Goal: Transaction & Acquisition: Subscribe to service/newsletter

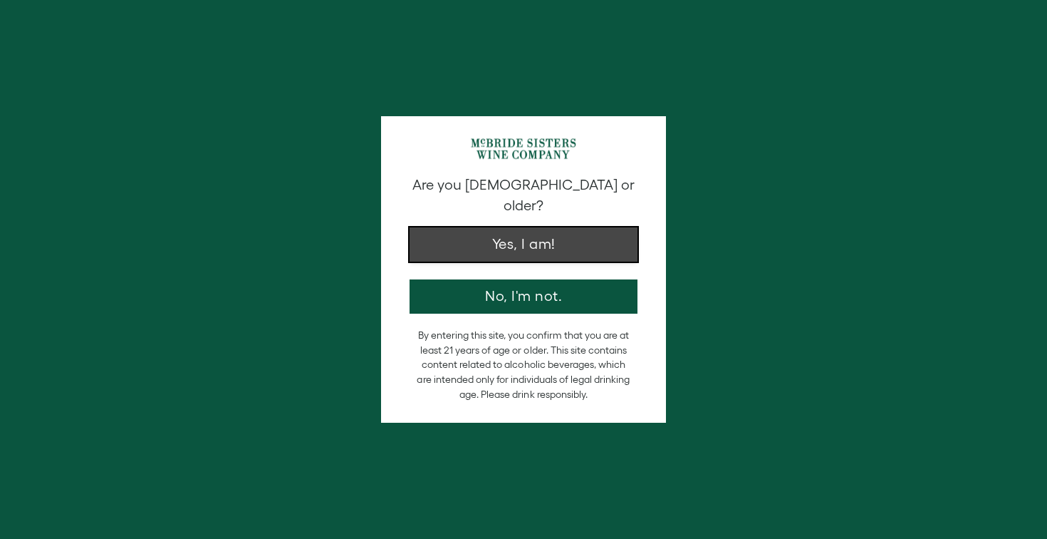
click at [476, 228] on button "Yes, I am!" at bounding box center [524, 244] width 228 height 34
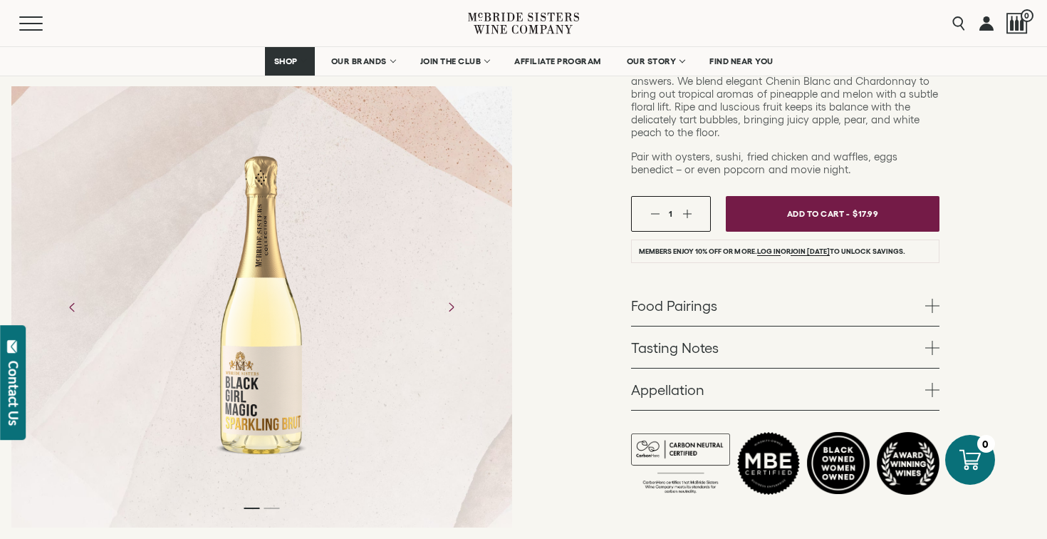
scroll to position [314, 0]
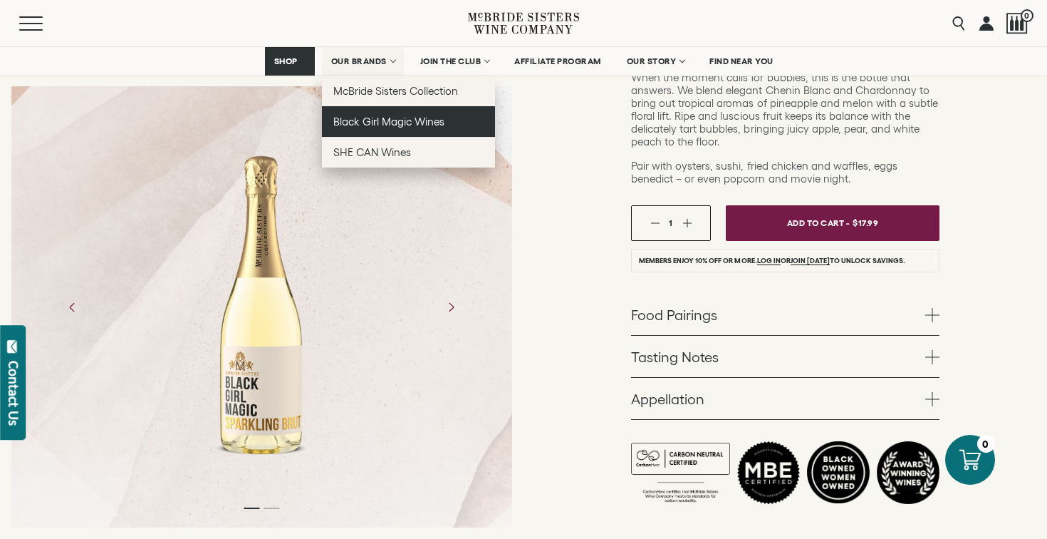
click at [378, 118] on span "Black Girl Magic Wines" at bounding box center [388, 121] width 111 height 12
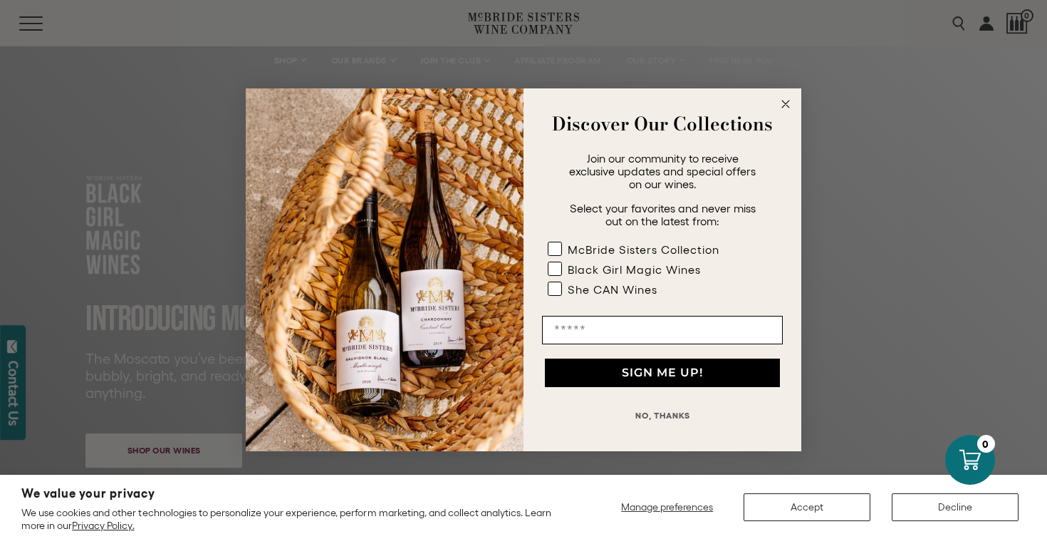
click at [789, 103] on circle "Close dialog" at bounding box center [786, 103] width 16 height 16
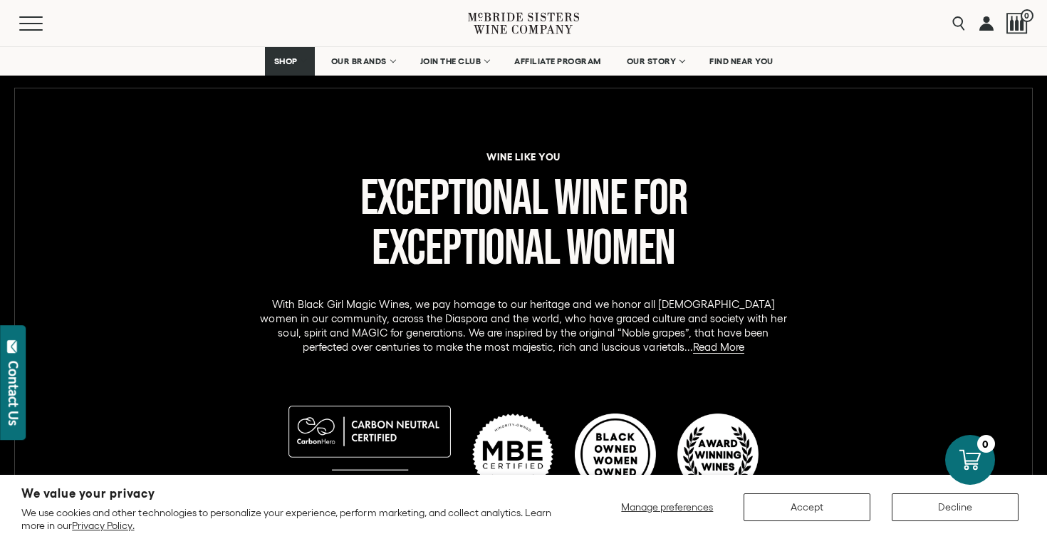
scroll to position [717, 0]
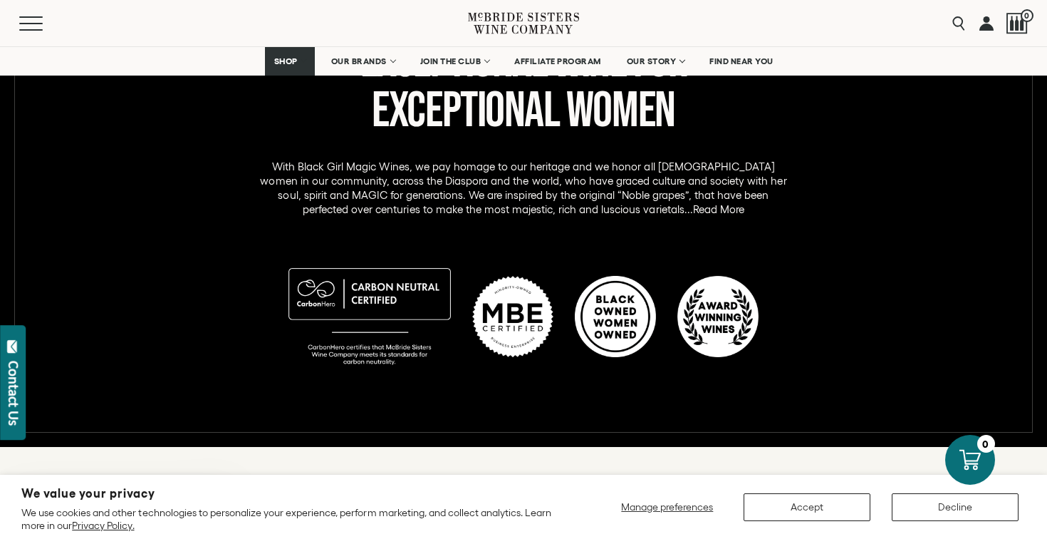
click at [693, 212] on link "Read More" at bounding box center [718, 209] width 51 height 13
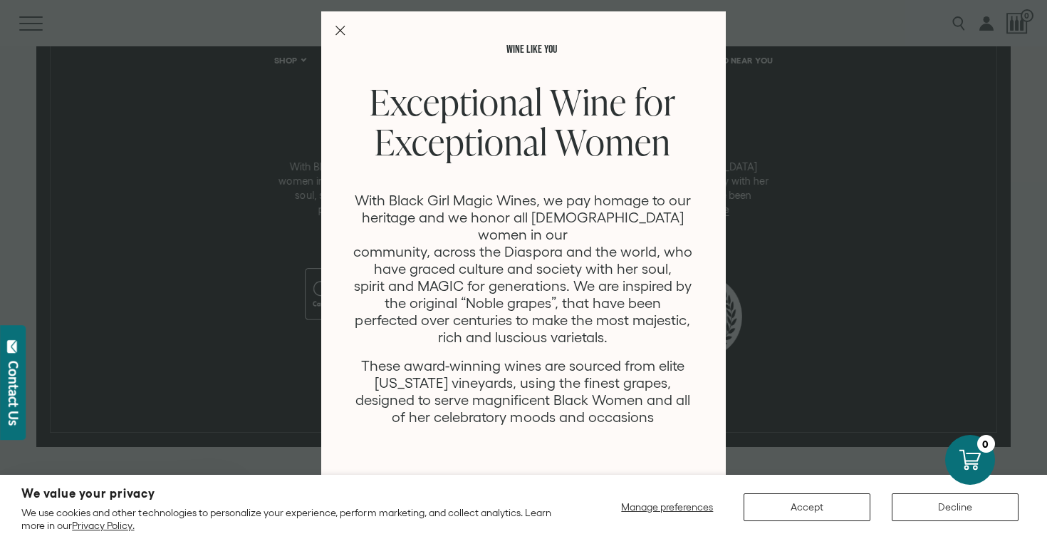
scroll to position [61, 0]
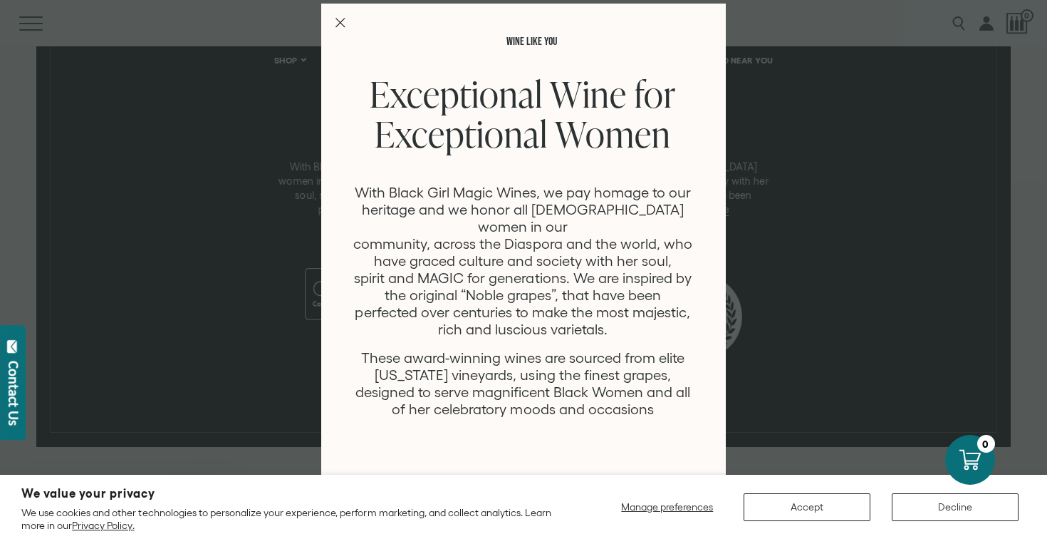
click at [807, 153] on div "WINE LIKE YOU Exceptional Wine for Exceptional Women With Black Girl Magic Wine…" at bounding box center [523, 269] width 1047 height 539
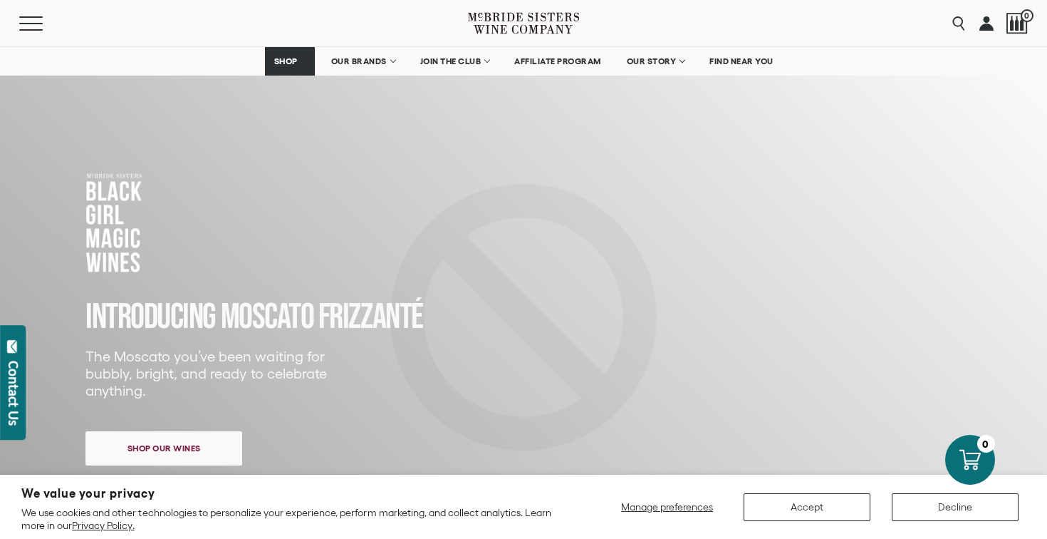
scroll to position [0, 0]
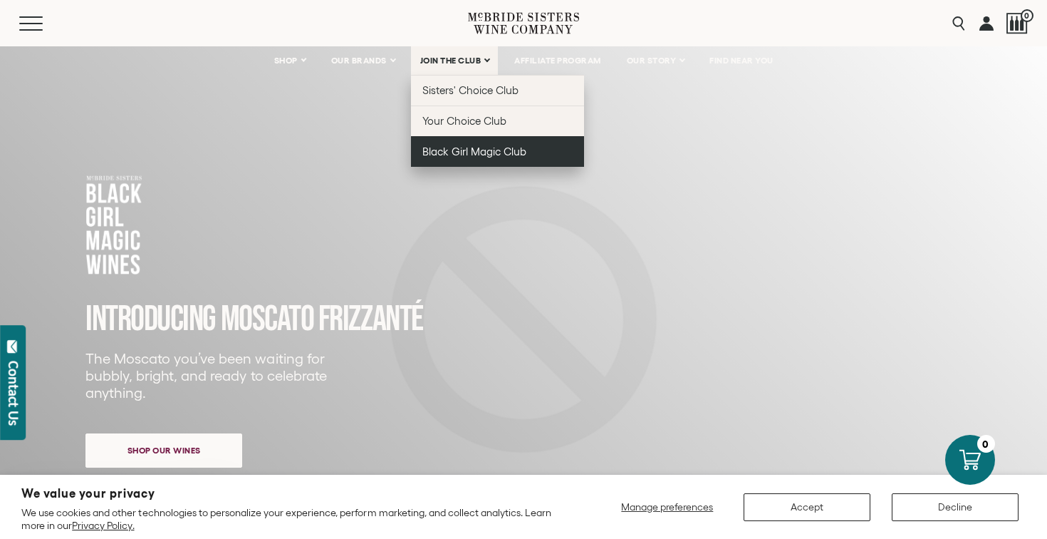
click at [455, 152] on span "Black Girl Magic Club" at bounding box center [475, 151] width 104 height 12
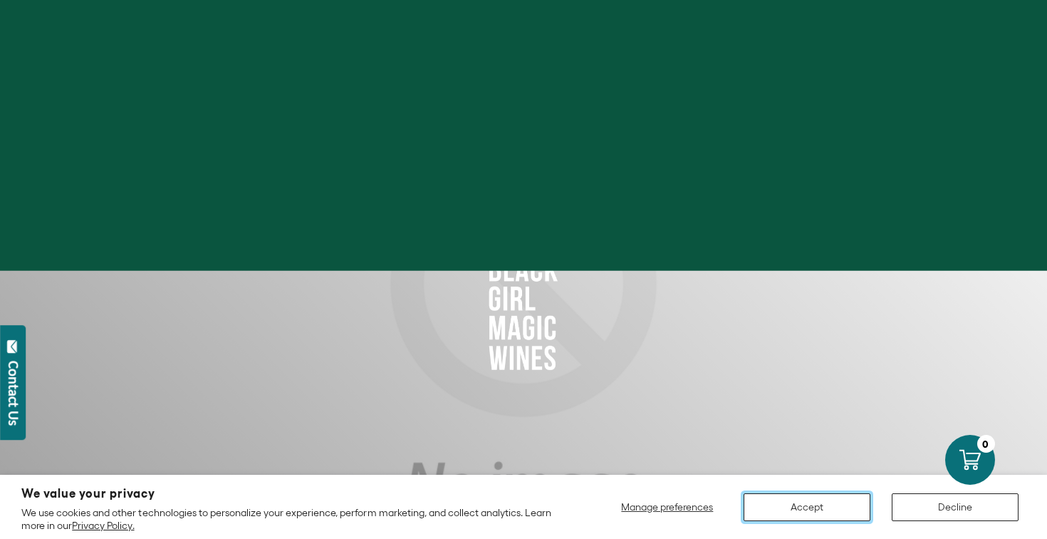
click at [839, 504] on button "Accept" at bounding box center [807, 507] width 127 height 28
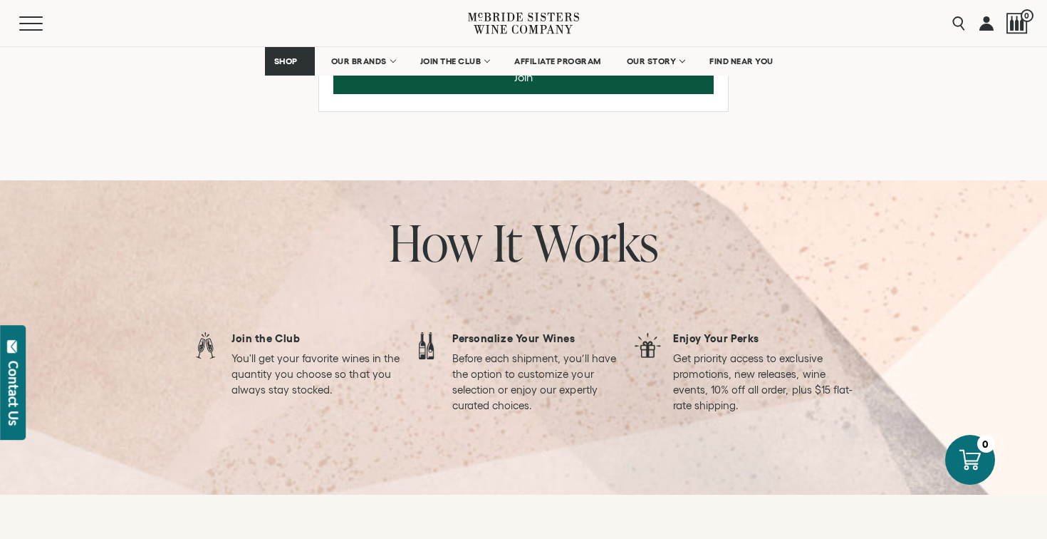
scroll to position [976, 0]
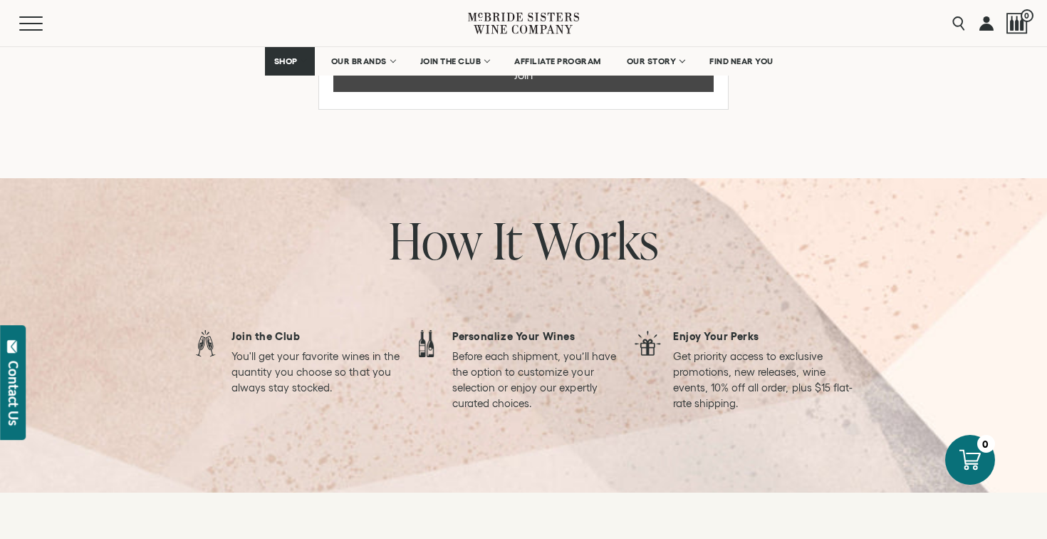
click at [499, 92] on button "Join" at bounding box center [523, 75] width 380 height 34
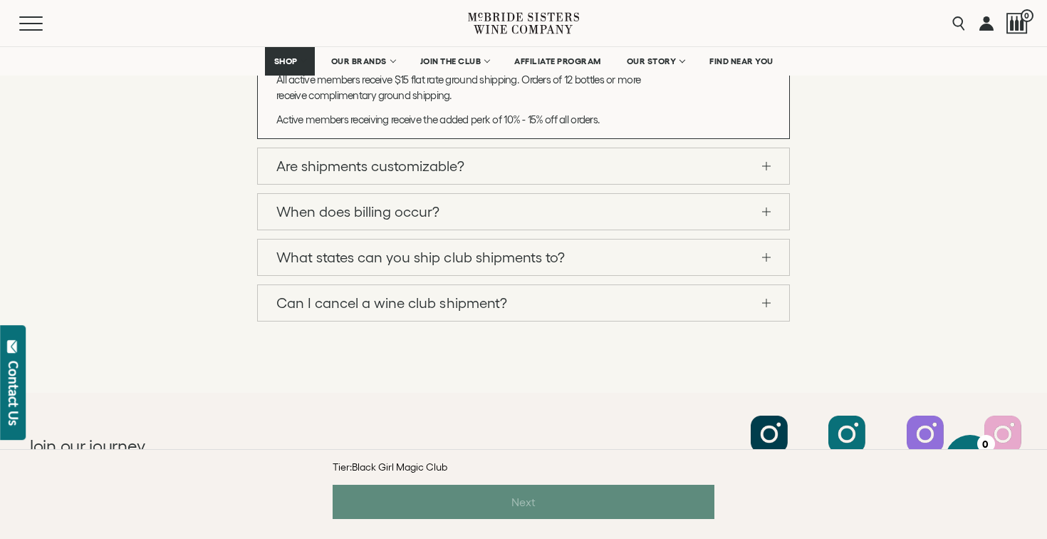
scroll to position [1816, 0]
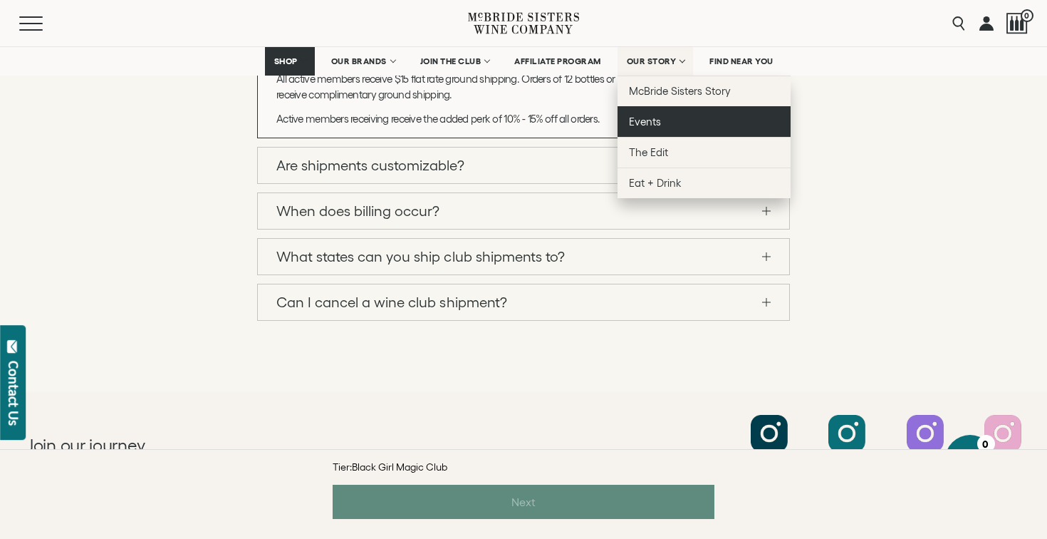
click at [648, 117] on span "Events" at bounding box center [645, 121] width 32 height 12
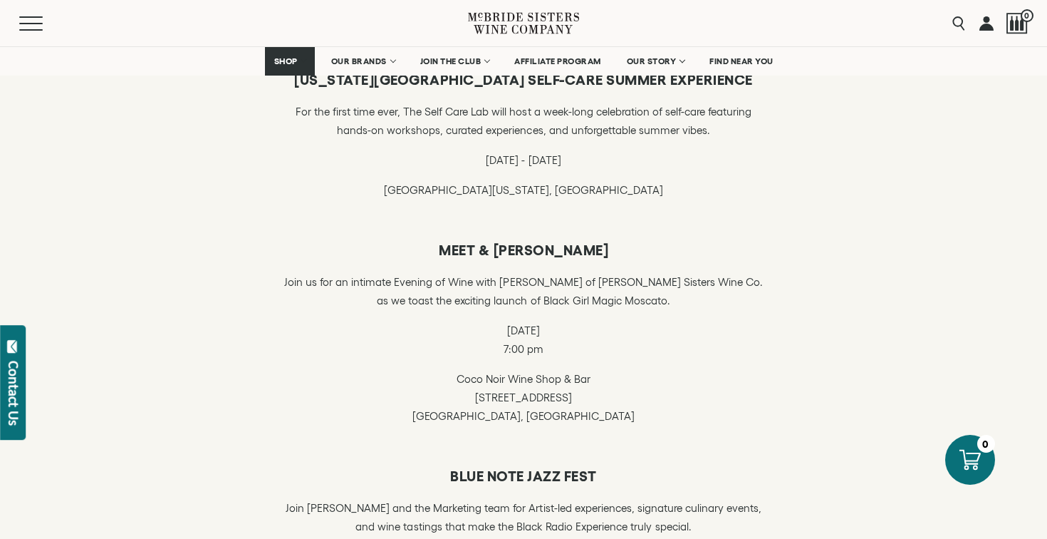
scroll to position [458, 0]
